Goal: Task Accomplishment & Management: Manage account settings

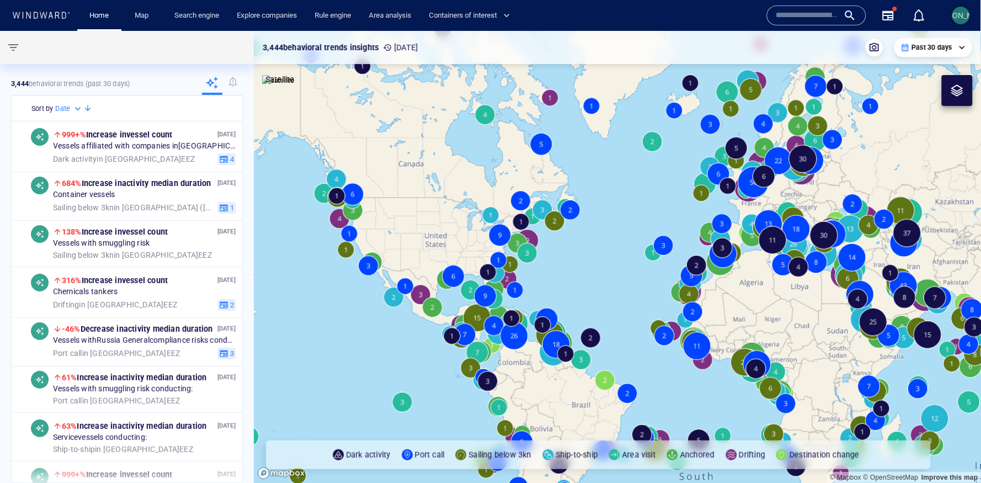
click at [962, 7] on div "JO" at bounding box center [961, 16] width 18 height 18
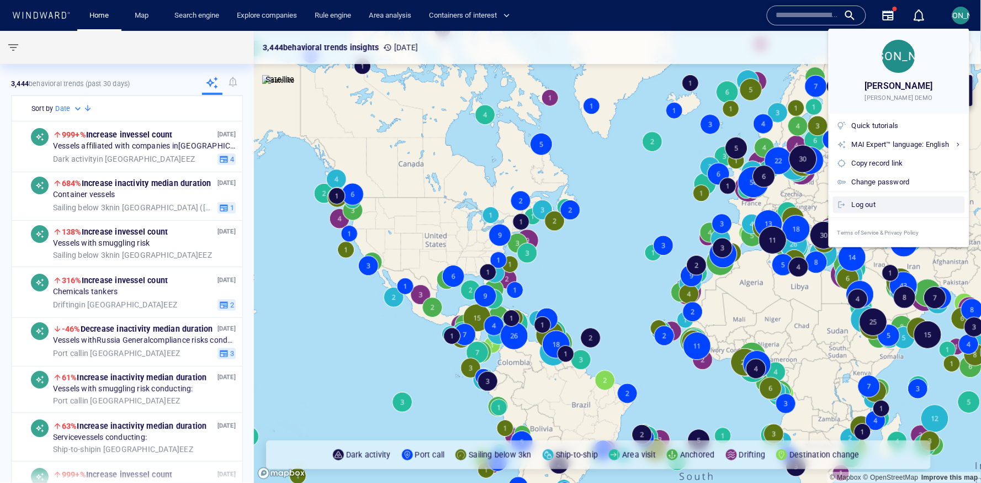
click at [882, 198] on div "Log out" at bounding box center [899, 205] width 132 height 17
